Goal: Information Seeking & Learning: Learn about a topic

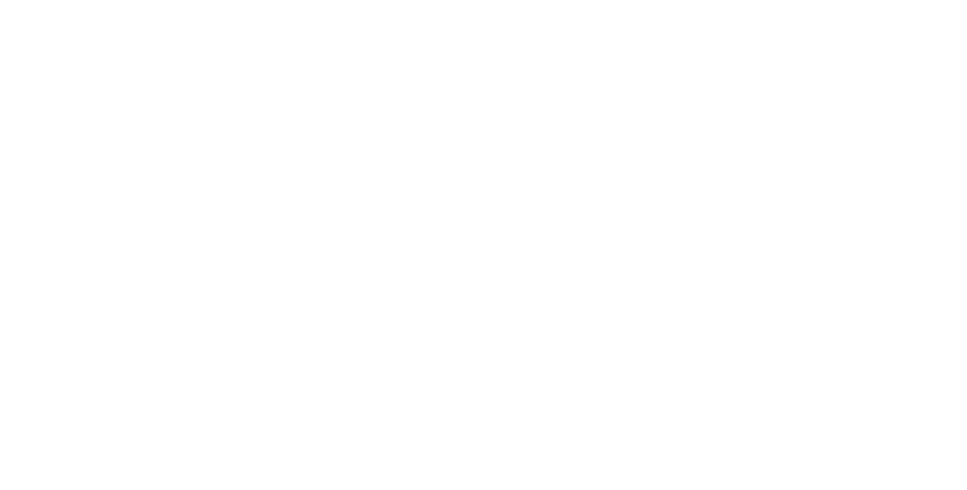
scroll to position [936, 0]
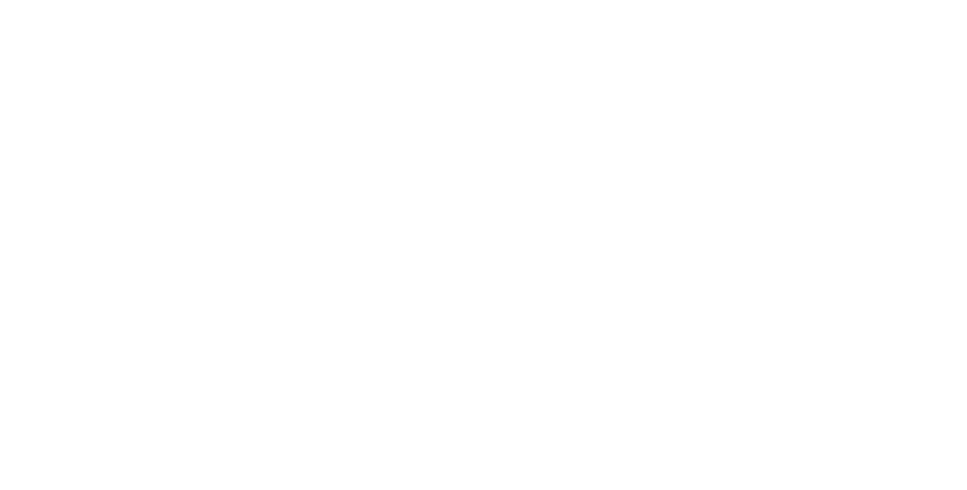
scroll to position [561, 0]
